Goal: Transaction & Acquisition: Purchase product/service

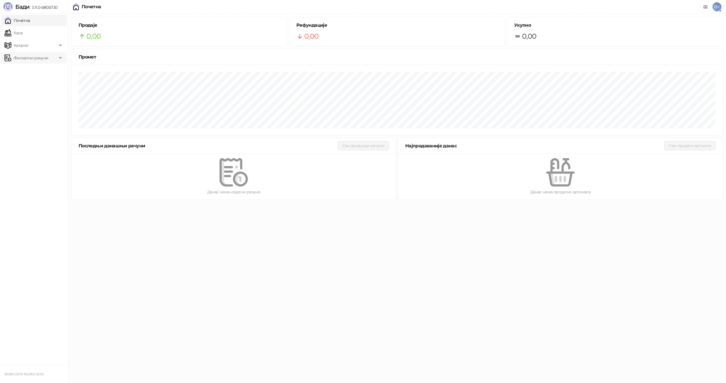
click at [60, 58] on icon at bounding box center [61, 58] width 3 height 0
click at [36, 69] on link "Издати рачуни" at bounding box center [26, 70] width 38 height 11
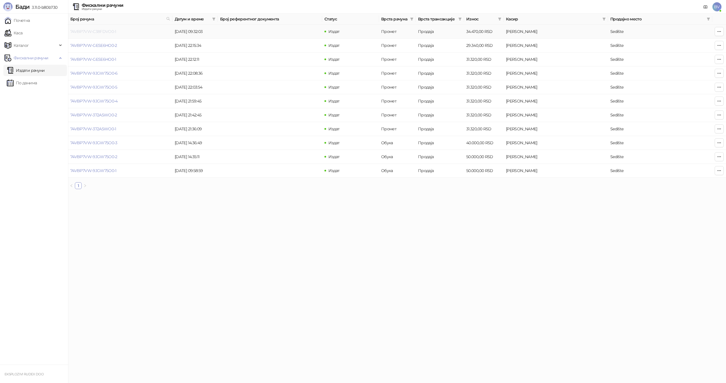
click at [110, 31] on link "74VBP7VW-C38FDVO0-1" at bounding box center [93, 31] width 46 height 5
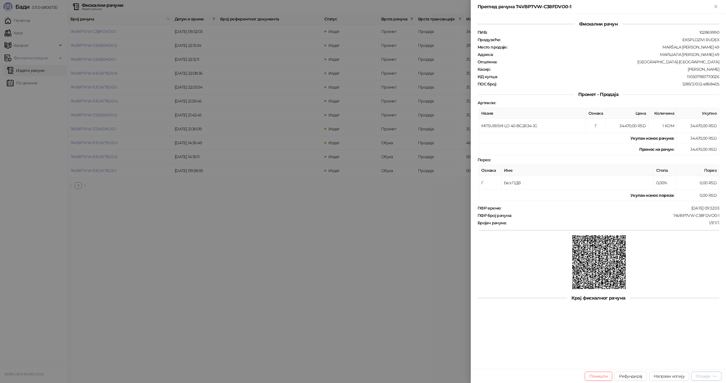
click at [706, 374] on div "Опције" at bounding box center [703, 375] width 14 height 5
click at [669, 363] on span "Преузми у ПДФ формату" at bounding box center [682, 364] width 69 height 6
drag, startPoint x: 716, startPoint y: 5, endPoint x: 700, endPoint y: 5, distance: 16.5
click at [717, 5] on icon "Close" at bounding box center [715, 6] width 5 height 5
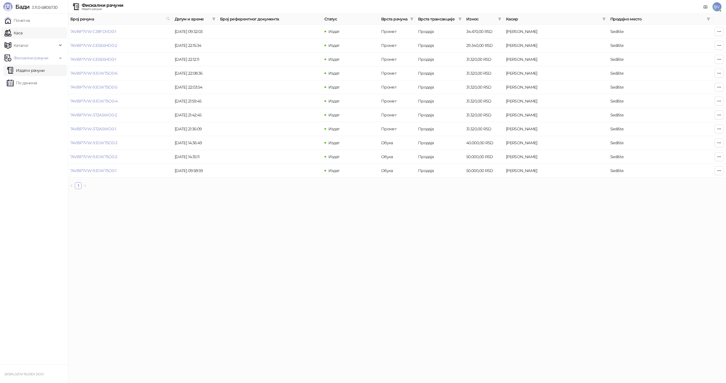
click at [20, 31] on link "Каса" at bounding box center [14, 32] width 18 height 11
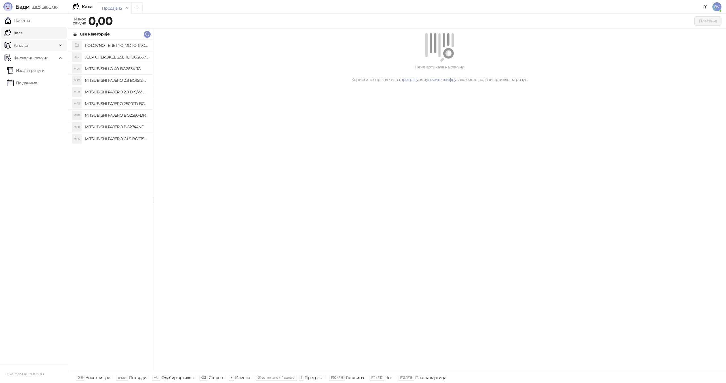
click at [62, 45] on div "Каталог" at bounding box center [34, 45] width 66 height 11
click at [24, 81] on link "Артикли" at bounding box center [20, 82] width 26 height 11
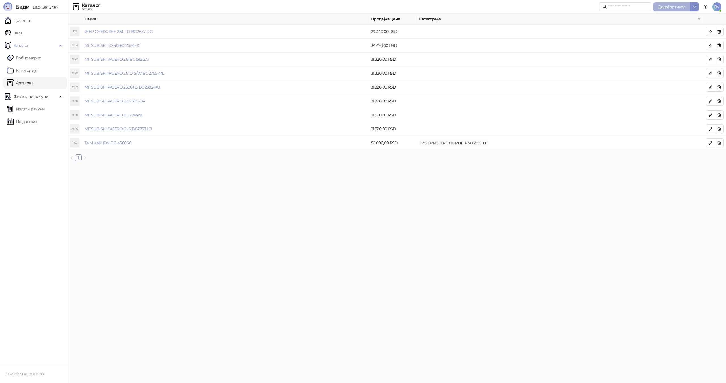
click at [676, 5] on span "Додај артикал" at bounding box center [672, 6] width 28 height 5
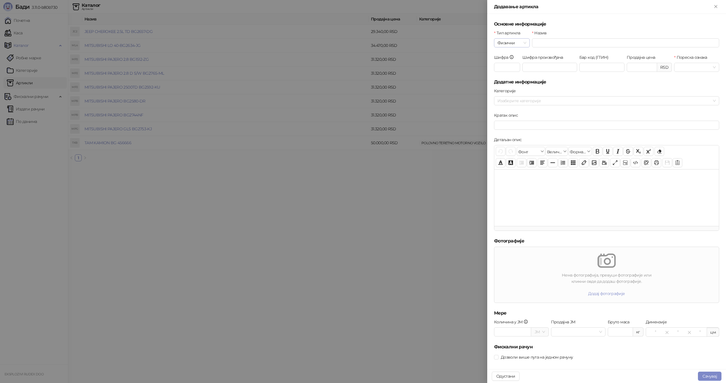
click at [523, 41] on span "Физички" at bounding box center [512, 43] width 29 height 9
click at [536, 41] on input "Назив" at bounding box center [625, 42] width 187 height 9
type input "**********"
click at [505, 66] on input "Шифра" at bounding box center [507, 67] width 26 height 9
type input "***"
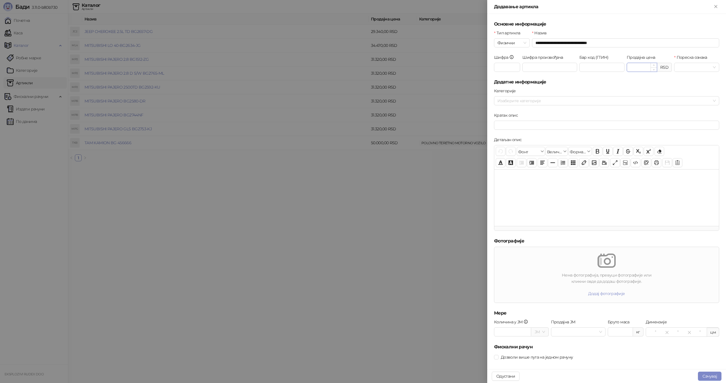
click at [636, 67] on input "Продајна цена" at bounding box center [642, 67] width 30 height 9
click at [711, 66] on div at bounding box center [696, 67] width 45 height 9
type input "********"
click at [694, 78] on div "Без ПДВ - Г ( 0,00 %)" at bounding box center [706, 78] width 62 height 6
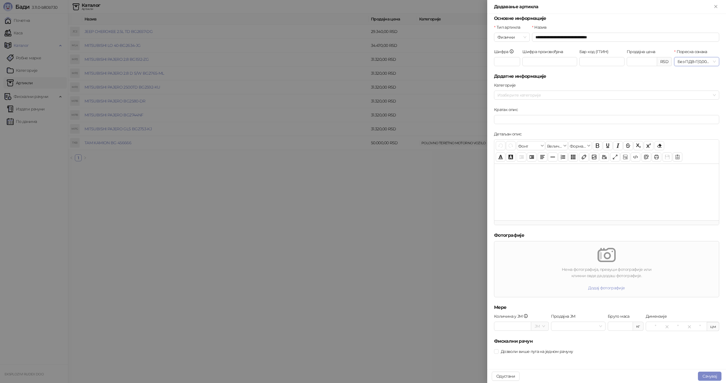
scroll to position [6, 0]
click at [520, 326] on input "Количина у ЈМ" at bounding box center [512, 325] width 37 height 9
click at [615, 325] on input "Бруто маса" at bounding box center [620, 325] width 25 height 9
type input "****"
click at [519, 326] on input "Количина у ЈМ" at bounding box center [512, 325] width 37 height 9
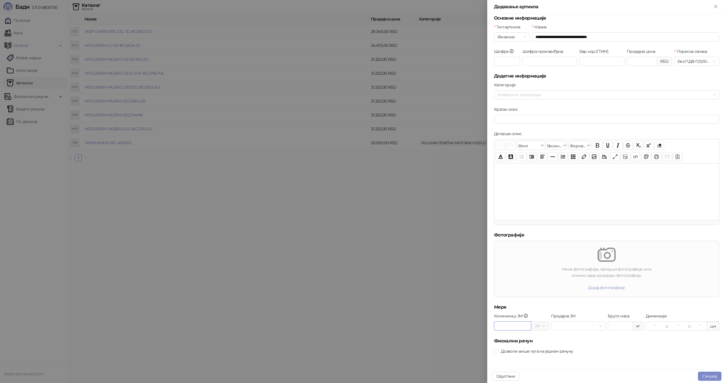
type input "*"
click at [564, 338] on h5 "Фискални рачун" at bounding box center [606, 340] width 225 height 7
click at [600, 324] on span at bounding box center [579, 325] width 48 height 9
click at [580, 336] on div "KOM" at bounding box center [576, 337] width 44 height 6
click at [709, 375] on button "Сачувај" at bounding box center [710, 375] width 24 height 9
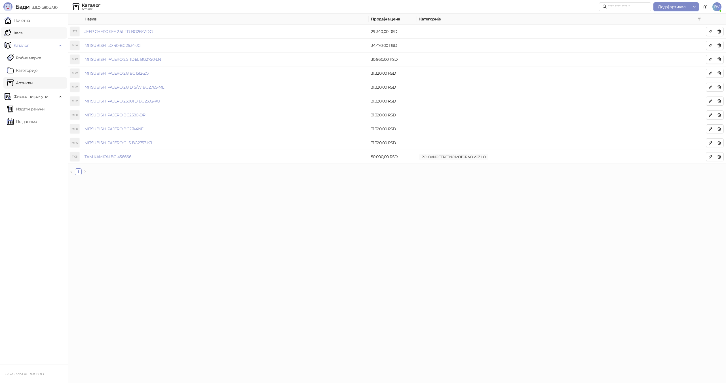
click at [17, 31] on link "Каса" at bounding box center [14, 32] width 18 height 11
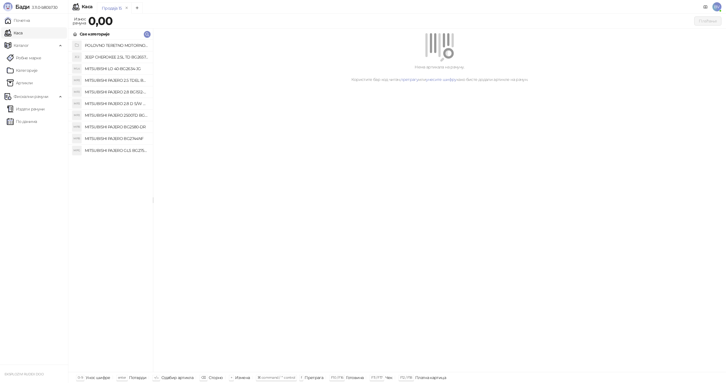
click at [109, 79] on h4 "MITSUBISHI PAJERO 2.5 TDEL BG2750-LN" at bounding box center [117, 80] width 64 height 9
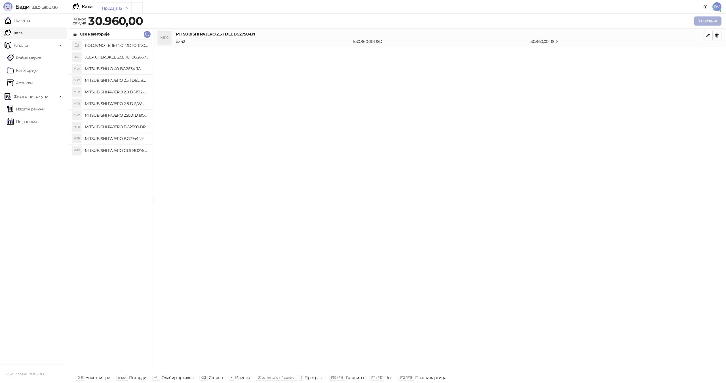
click at [706, 20] on button "Плаћање" at bounding box center [707, 20] width 27 height 9
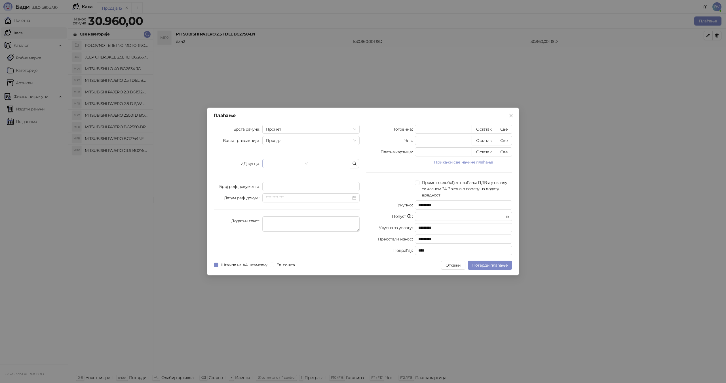
click at [306, 162] on span at bounding box center [287, 163] width 42 height 9
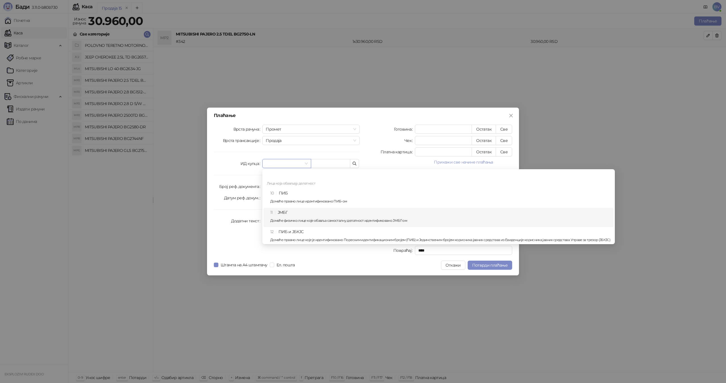
click at [285, 212] on div "11 ЈМБГ Домаће физичко лице које обавља самосталну делатност идентификовано ЈМБ…" at bounding box center [440, 217] width 340 height 16
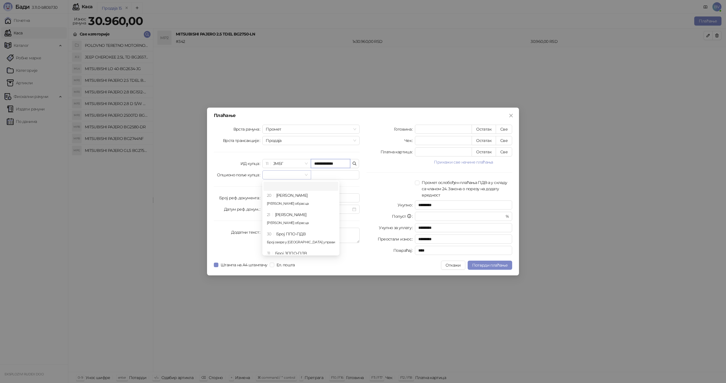
click at [306, 173] on span at bounding box center [287, 174] width 42 height 9
type input "**********"
click at [236, 167] on div "ИД купца" at bounding box center [238, 163] width 49 height 9
click at [266, 233] on textarea "Додатни текст" at bounding box center [310, 235] width 97 height 15
type textarea "**********"
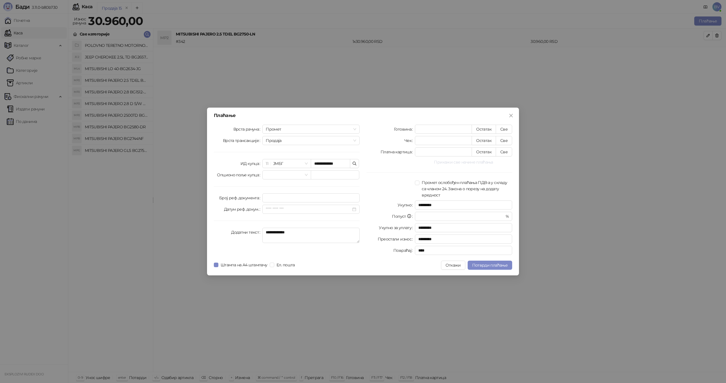
click at [468, 162] on button "Прикажи све начине плаћања" at bounding box center [463, 162] width 97 height 7
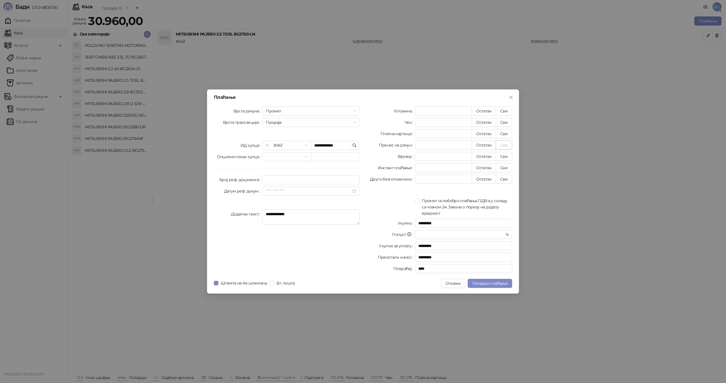
click at [505, 144] on button "Све" at bounding box center [504, 144] width 16 height 9
type input "*****"
type input "****"
click at [490, 281] on span "Потврди плаћање" at bounding box center [489, 283] width 35 height 5
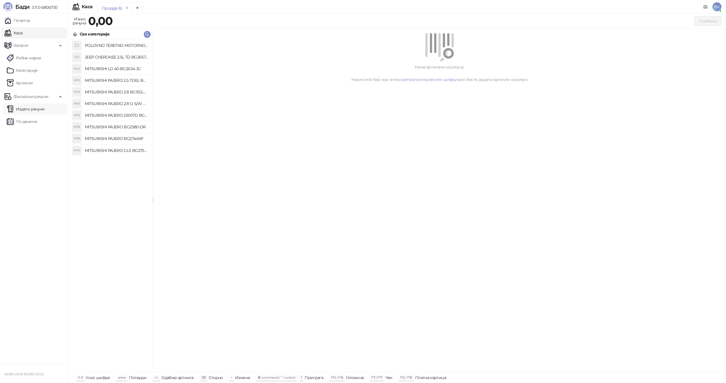
click at [28, 109] on link "Издати рачуни" at bounding box center [26, 108] width 38 height 11
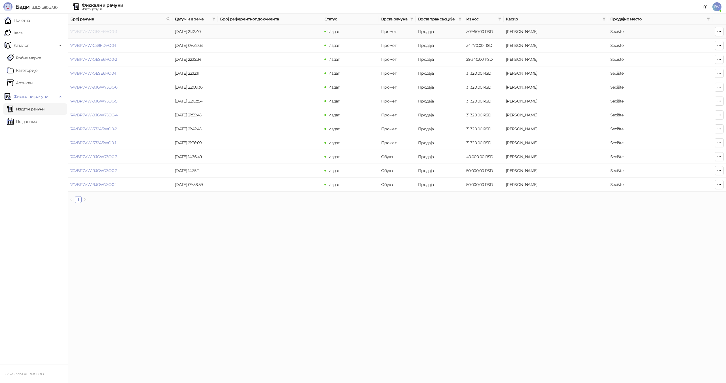
click at [105, 29] on link "74VBP7VW-GESE6HO0-3" at bounding box center [93, 31] width 47 height 5
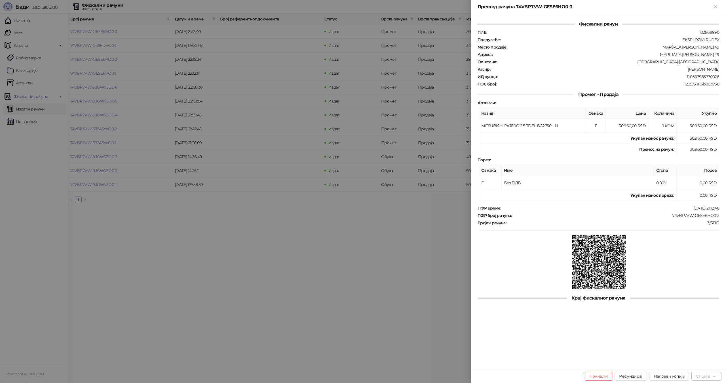
click at [713, 376] on icon "button" at bounding box center [715, 376] width 5 height 5
click at [675, 355] on span "Пошаљи путем електронске поште" at bounding box center [682, 355] width 69 height 6
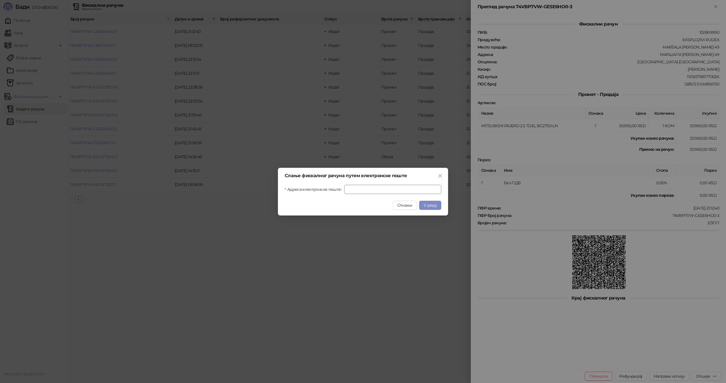
click at [368, 189] on input "Адреса електронске поште" at bounding box center [392, 189] width 97 height 9
type input "**********"
click at [431, 205] on span "У реду" at bounding box center [430, 205] width 13 height 5
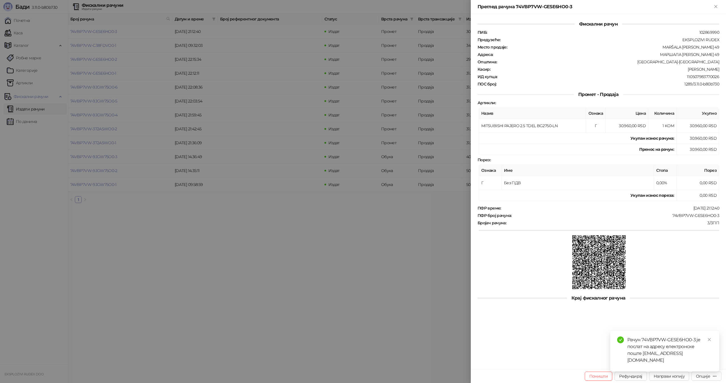
click at [706, 371] on div "Рачун 74VBP7VW-GESE6HO0-3 је послат на адресу електронске поште [EMAIL_ADDRESS]…" at bounding box center [664, 350] width 109 height 41
click at [705, 377] on div "Опције" at bounding box center [703, 375] width 14 height 5
click at [709, 341] on icon "close" at bounding box center [709, 339] width 4 height 4
click at [707, 373] on button "Опције" at bounding box center [707, 375] width 30 height 9
click at [679, 347] on span "Штампај на А4 штампачу" at bounding box center [682, 346] width 69 height 6
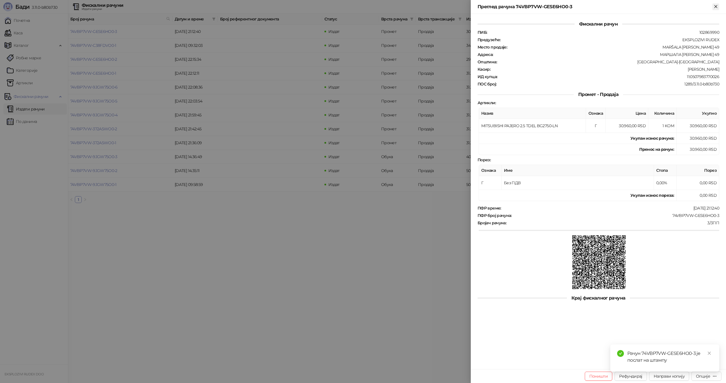
click at [717, 5] on icon "Close" at bounding box center [715, 6] width 5 height 5
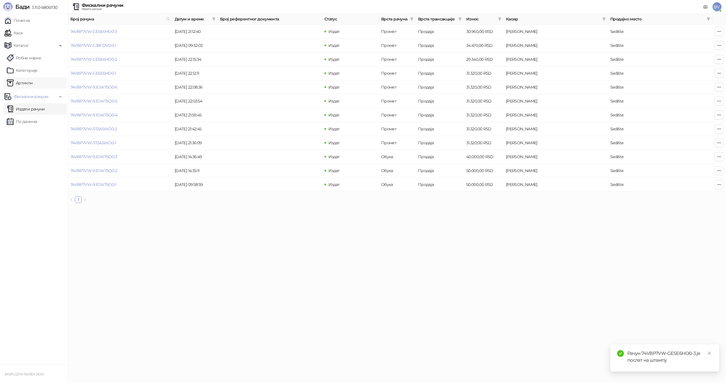
click at [27, 83] on link "Артикли" at bounding box center [20, 82] width 26 height 11
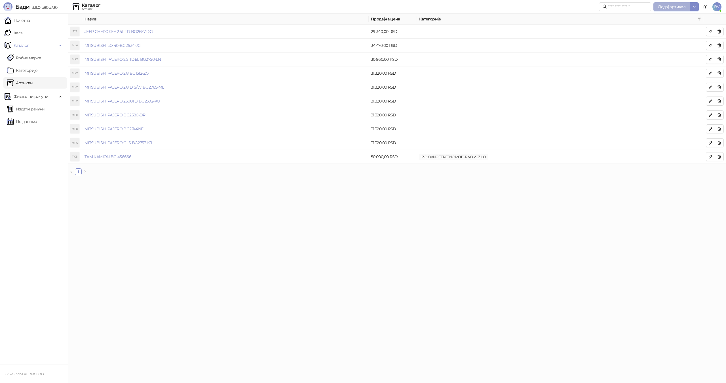
click at [671, 7] on span "Додај артикал" at bounding box center [672, 6] width 28 height 5
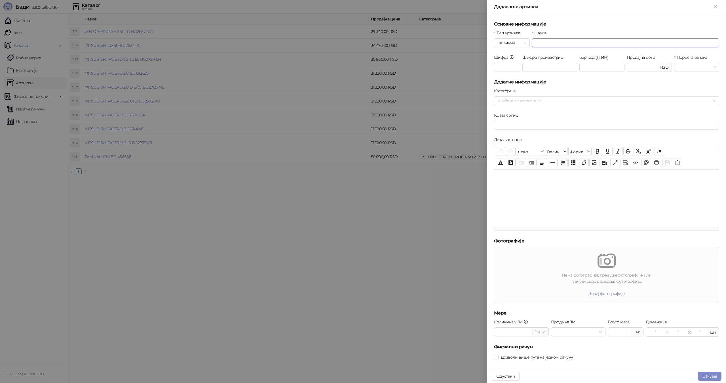
drag, startPoint x: 551, startPoint y: 42, endPoint x: 549, endPoint y: 45, distance: 4.1
click at [552, 43] on input "Назив" at bounding box center [625, 42] width 187 height 9
type input "**********"
click at [516, 67] on input "Шифра" at bounding box center [507, 67] width 26 height 9
type input "***"
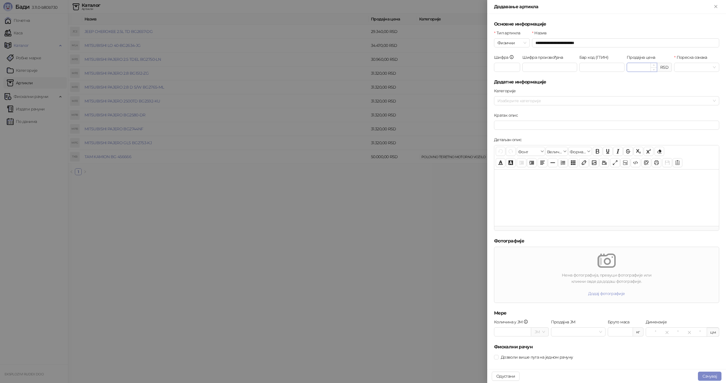
click at [631, 65] on input "Продајна цена" at bounding box center [642, 67] width 30 height 9
click at [711, 68] on div at bounding box center [696, 67] width 45 height 9
type input "********"
click at [700, 78] on div "Без ПДВ - Г ( 0,00 %)" at bounding box center [706, 78] width 62 height 6
click at [518, 330] on input "Количина у ЈМ" at bounding box center [512, 331] width 37 height 9
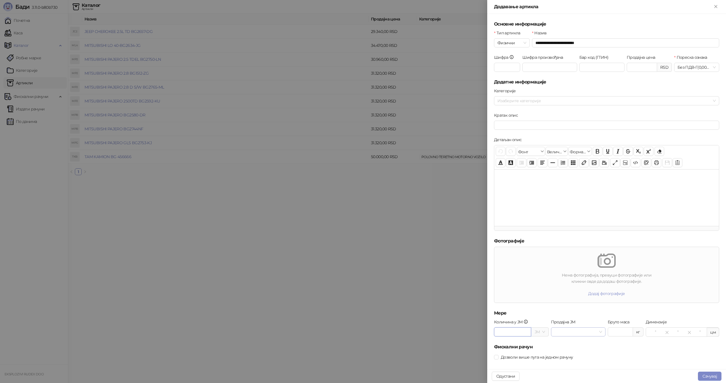
type input "*"
click at [559, 330] on input "Продајна ЈМ" at bounding box center [576, 331] width 43 height 9
click at [559, 343] on div "KOM" at bounding box center [576, 343] width 44 height 6
click at [616, 329] on input "Бруто маса" at bounding box center [620, 331] width 25 height 9
type input "****"
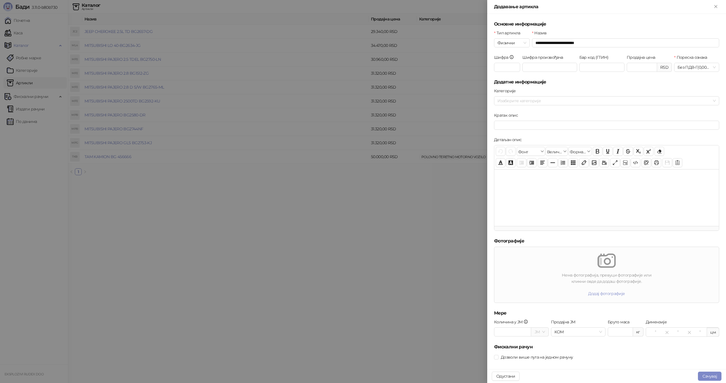
click at [628, 307] on div "Нема фотографија, превуци фотографије или кликни овде да додаш фотографије. Дод…" at bounding box center [607, 278] width 228 height 63
click at [709, 375] on button "Сачувај" at bounding box center [710, 375] width 24 height 9
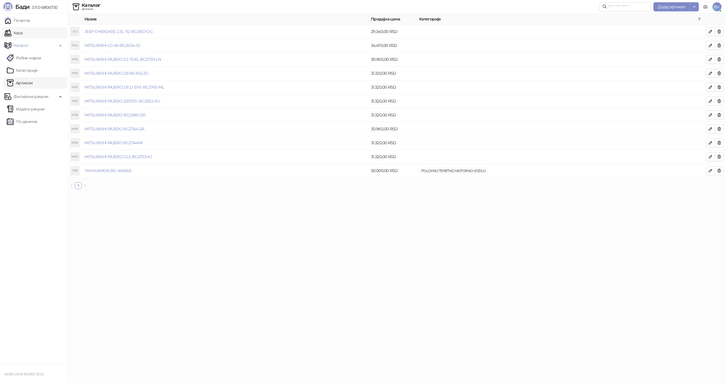
click at [22, 32] on link "Каса" at bounding box center [14, 32] width 18 height 11
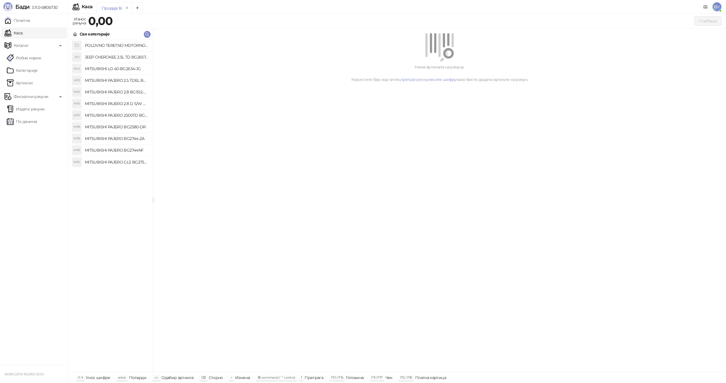
click at [127, 138] on h4 "MITSUBISHI PAJERO BG2744-ZA" at bounding box center [117, 138] width 64 height 9
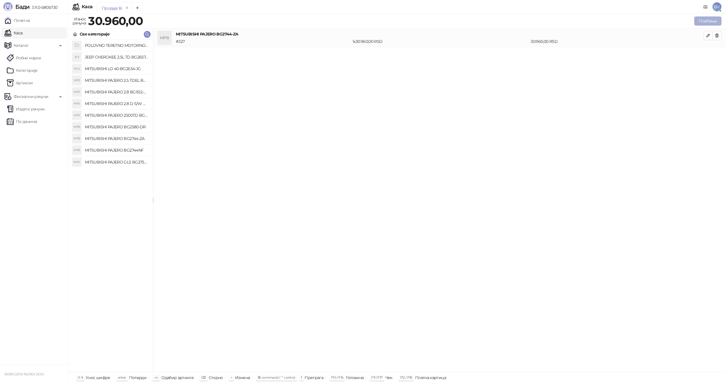
click at [704, 20] on button "Плаћање" at bounding box center [707, 20] width 27 height 9
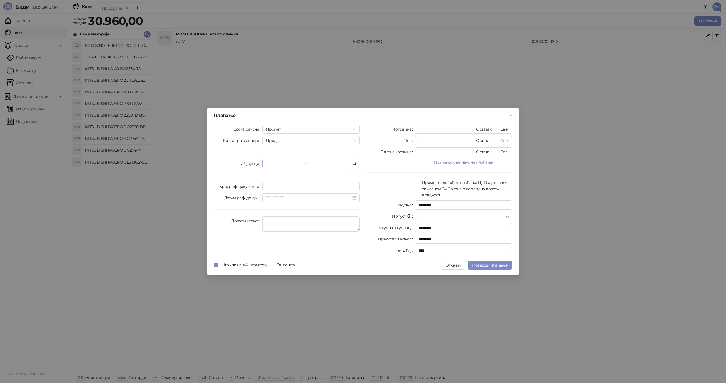
click at [306, 163] on span at bounding box center [287, 163] width 42 height 9
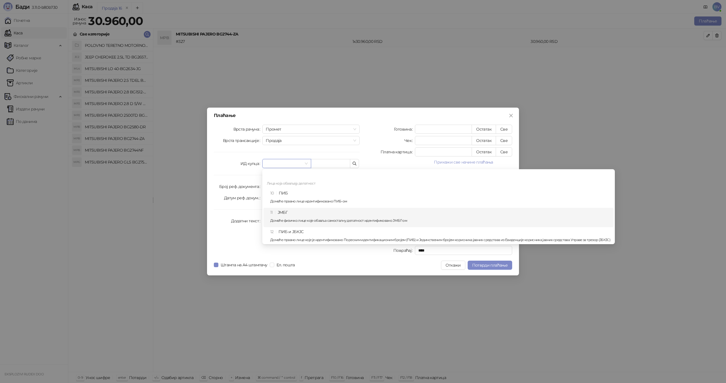
click at [291, 211] on div "11 ЈМБГ Домаће физичко лице које обавља самосталну делатност идентификовано ЈМБ…" at bounding box center [440, 217] width 340 height 16
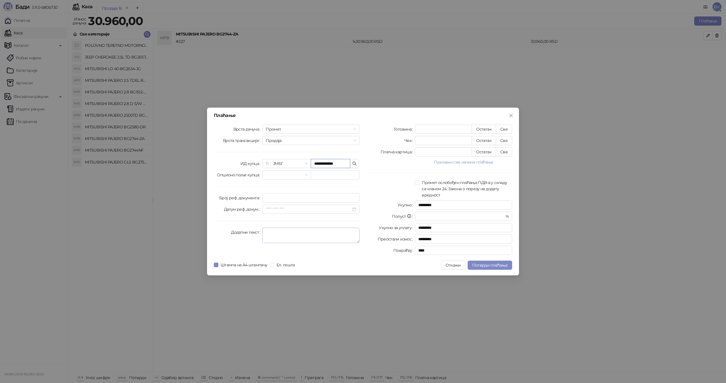
type input "**********"
click at [277, 233] on textarea "Додатни текст" at bounding box center [310, 235] width 97 height 15
type textarea "**********"
click at [457, 162] on button "Прикажи све начине плаћања" at bounding box center [463, 162] width 97 height 7
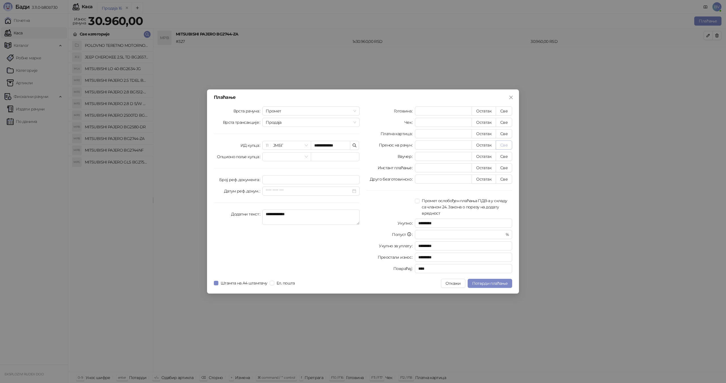
click at [508, 145] on button "Све" at bounding box center [504, 144] width 16 height 9
type input "*****"
type input "****"
click at [491, 282] on span "Потврди плаћање" at bounding box center [489, 283] width 35 height 5
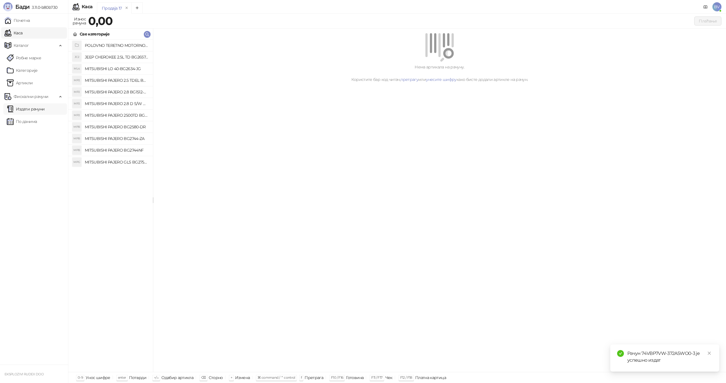
click at [30, 109] on link "Издати рачуни" at bounding box center [26, 108] width 38 height 11
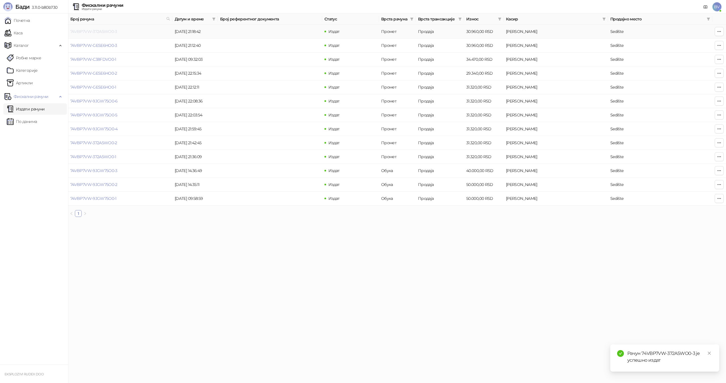
click at [89, 31] on link "74VBP7VW-372A5WO0-3" at bounding box center [93, 31] width 47 height 5
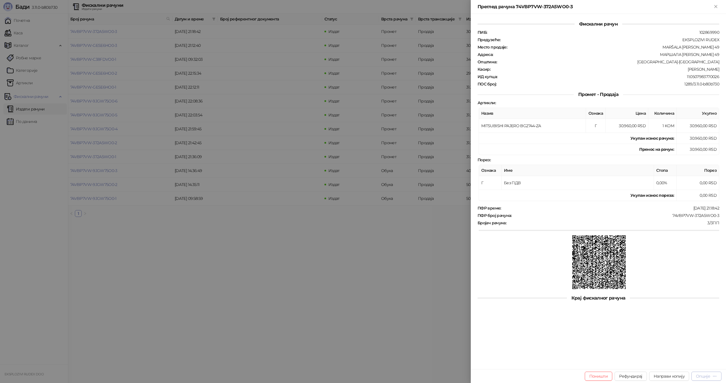
click at [712, 376] on div "Опције" at bounding box center [706, 375] width 21 height 5
click at [688, 356] on span "Пошаљи путем електронске поште" at bounding box center [682, 355] width 69 height 6
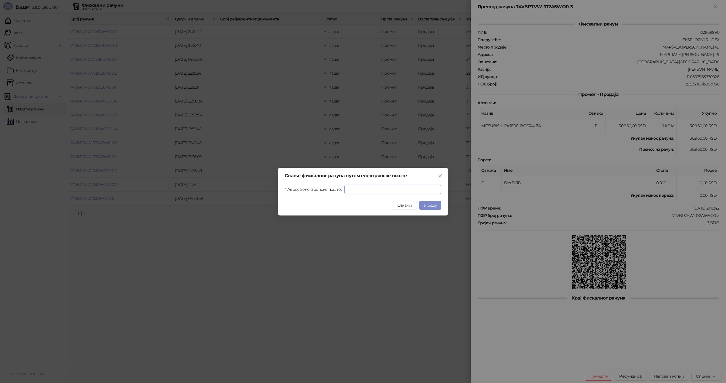
click at [370, 186] on input "Адреса електронске поште" at bounding box center [392, 189] width 97 height 9
type input "**********"
click at [436, 204] on span "У реду" at bounding box center [430, 205] width 13 height 5
